Goal: Task Accomplishment & Management: Manage account settings

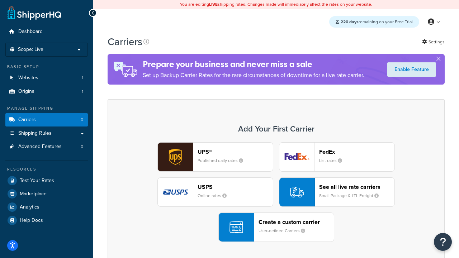
click at [276, 192] on div "UPS® Published daily rates FedEx List rates USPS Online rates See all live rate…" at bounding box center [276, 192] width 322 height 100
click at [356, 152] on header "FedEx" at bounding box center [356, 151] width 75 height 7
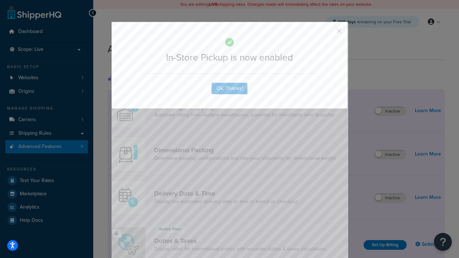
scroll to position [232, 0]
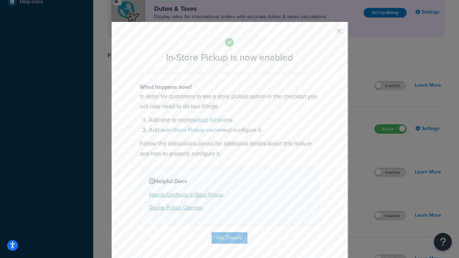
click at [328, 33] on button "button" at bounding box center [328, 34] width 2 height 2
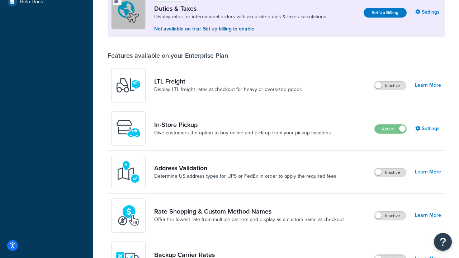
scroll to position [219, 0]
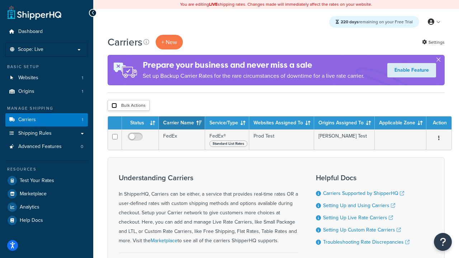
click at [114, 106] on input "checkbox" at bounding box center [113, 105] width 5 height 5
checkbox input "true"
click at [0, 0] on button "Delete" at bounding box center [0, 0] width 0 height 0
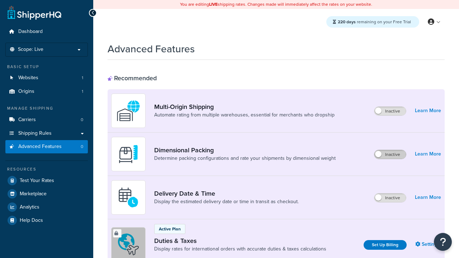
click at [390, 154] on label "Inactive" at bounding box center [390, 154] width 32 height 9
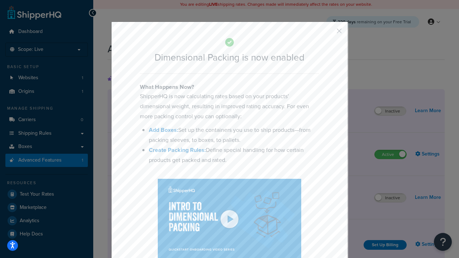
click at [328, 33] on button "button" at bounding box center [328, 34] width 2 height 2
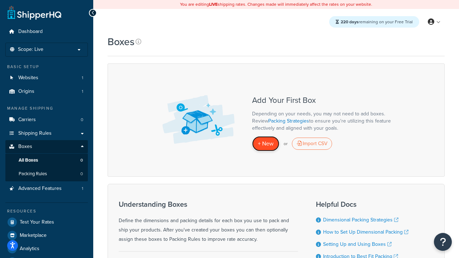
click at [265, 144] on span "+ New" at bounding box center [266, 143] width 16 height 8
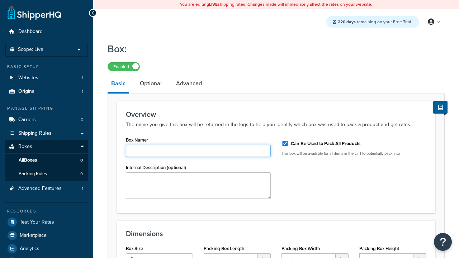
type input "Box1"
select select "usps_small"
type input "8.5"
type input "5"
type input "1.5"
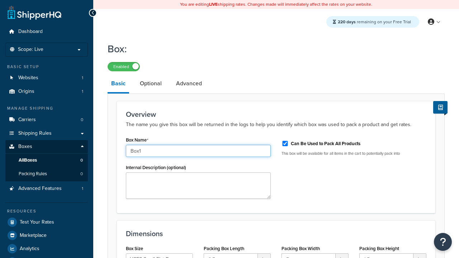
type input "Box1"
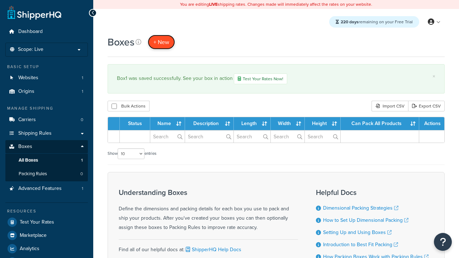
click at [161, 42] on span "+ New" at bounding box center [161, 42] width 16 height 8
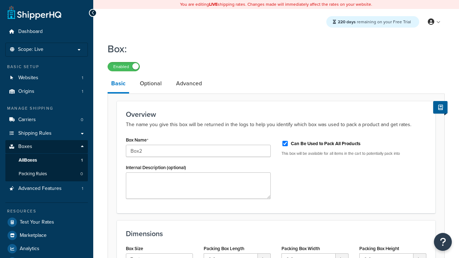
select select "usps_small"
type input "8.5"
type input "5"
type input "1.5"
type input "Box2"
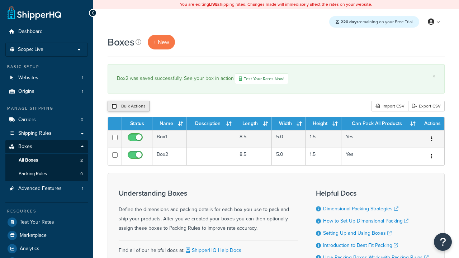
click at [114, 107] on input "checkbox" at bounding box center [113, 106] width 5 height 5
checkbox input "true"
click at [164, 107] on button "Duplicate" at bounding box center [164, 106] width 30 height 11
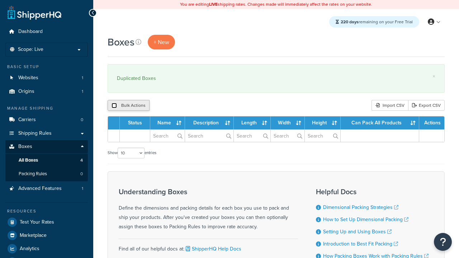
click at [114, 106] on input "checkbox" at bounding box center [113, 105] width 5 height 5
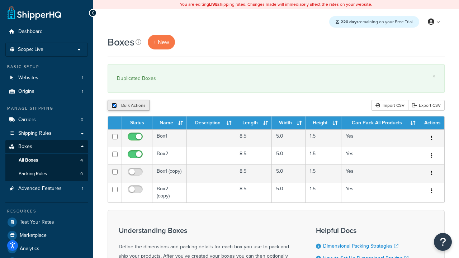
click at [114, 106] on input "checkbox" at bounding box center [113, 105] width 5 height 5
checkbox input "false"
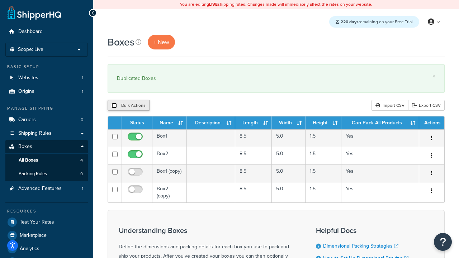
checkbox input "false"
click at [114, 106] on input "checkbox" at bounding box center [113, 105] width 5 height 5
checkbox input "true"
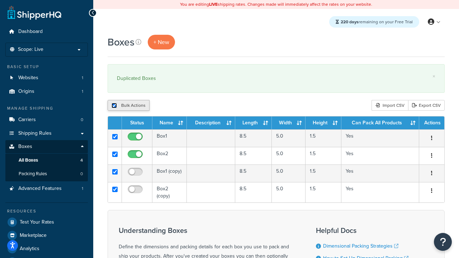
checkbox input "true"
click at [193, 106] on button "Delete" at bounding box center [191, 105] width 25 height 11
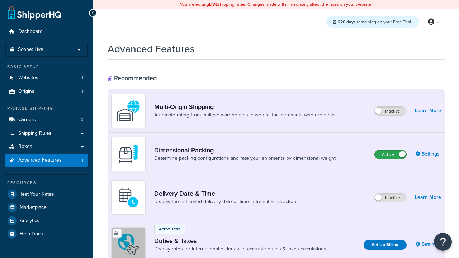
click at [390, 154] on label "Active" at bounding box center [390, 154] width 32 height 9
